Goal: Information Seeking & Learning: Learn about a topic

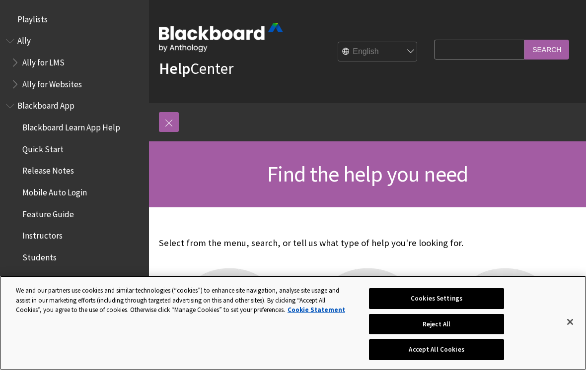
click at [562, 327] on button "Close" at bounding box center [570, 322] width 22 height 22
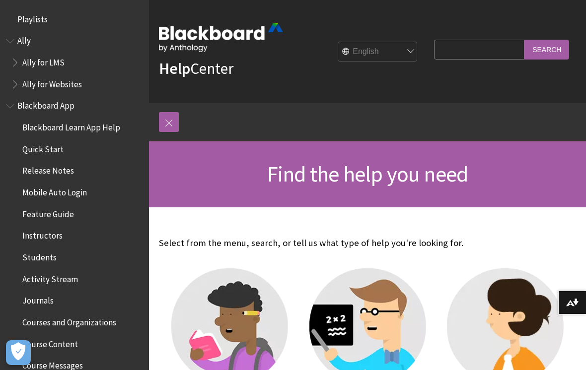
click at [173, 122] on link at bounding box center [169, 122] width 20 height 20
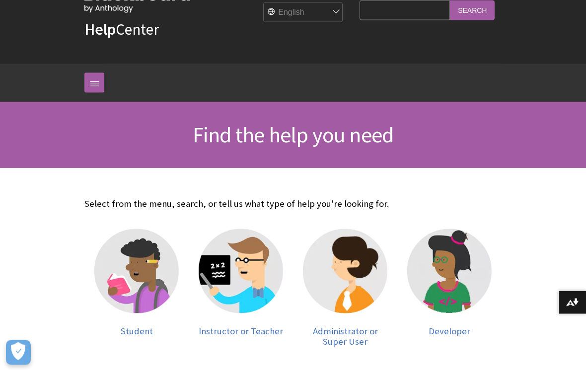
scroll to position [40, 0]
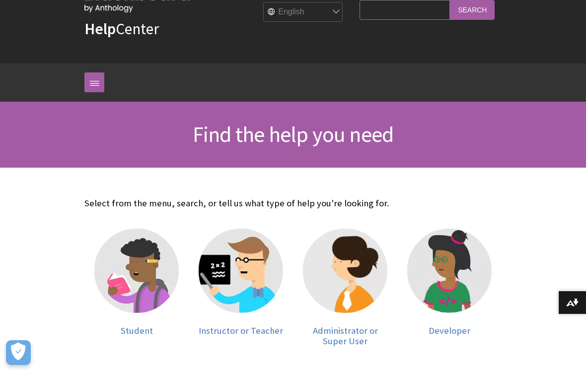
click at [136, 266] on img at bounding box center [136, 271] width 84 height 84
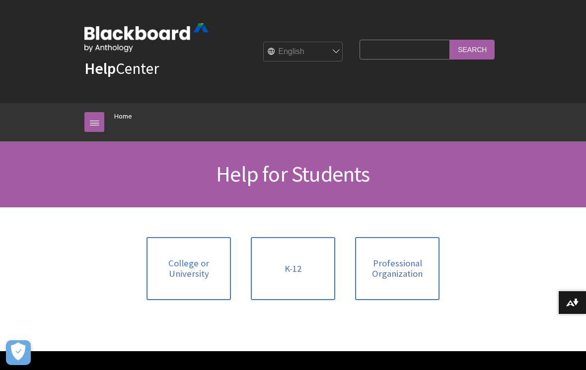
click at [180, 263] on span "College or University" at bounding box center [188, 268] width 72 height 21
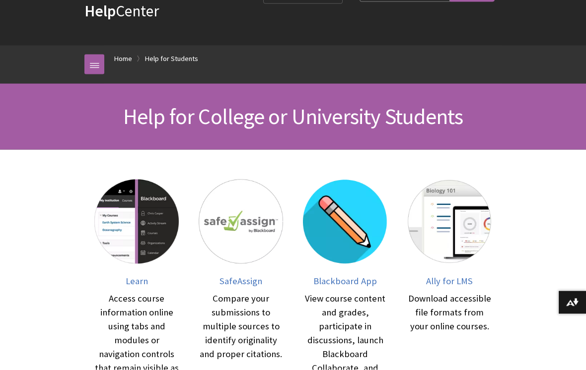
scroll to position [59, 0]
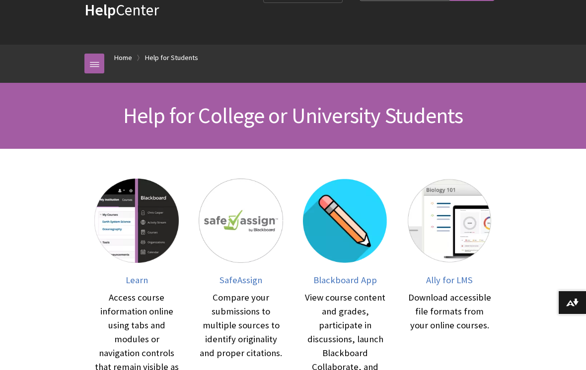
click at [123, 218] on img at bounding box center [136, 221] width 84 height 84
